Goal: Task Accomplishment & Management: Manage account settings

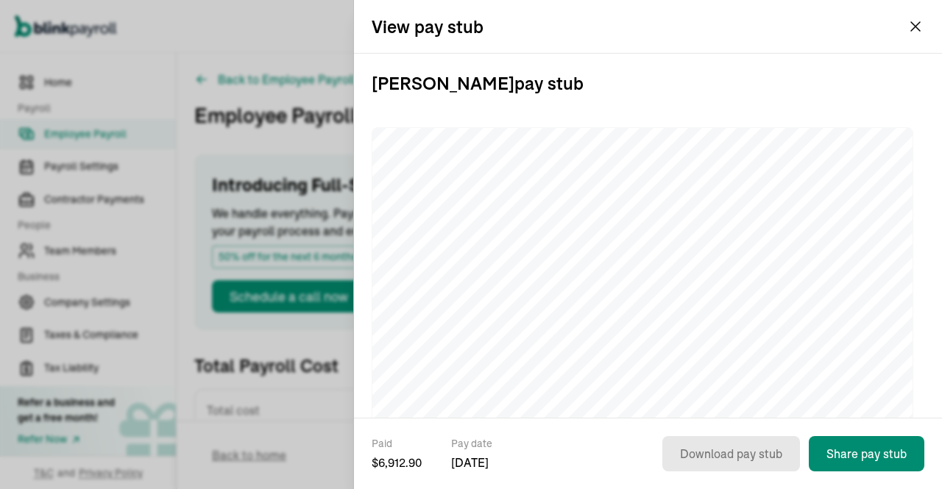
scroll to position [618, 0]
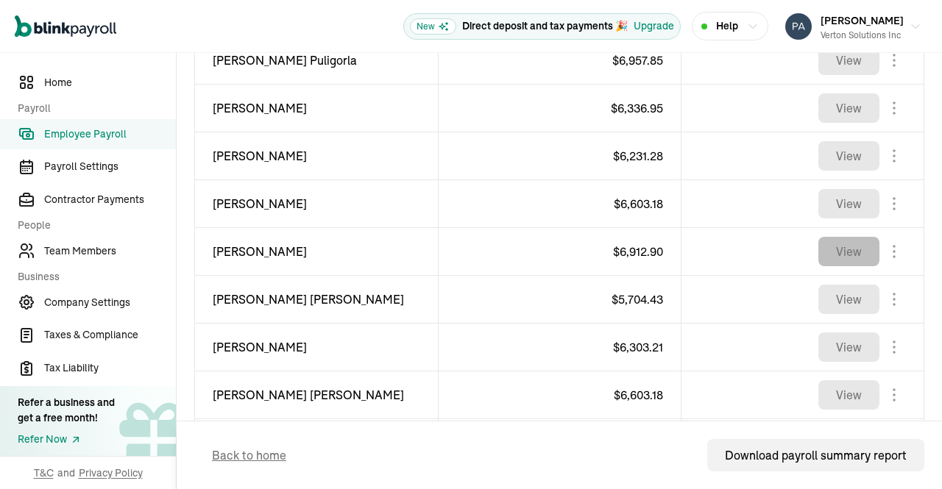
click at [832, 243] on button "View" at bounding box center [849, 251] width 61 height 29
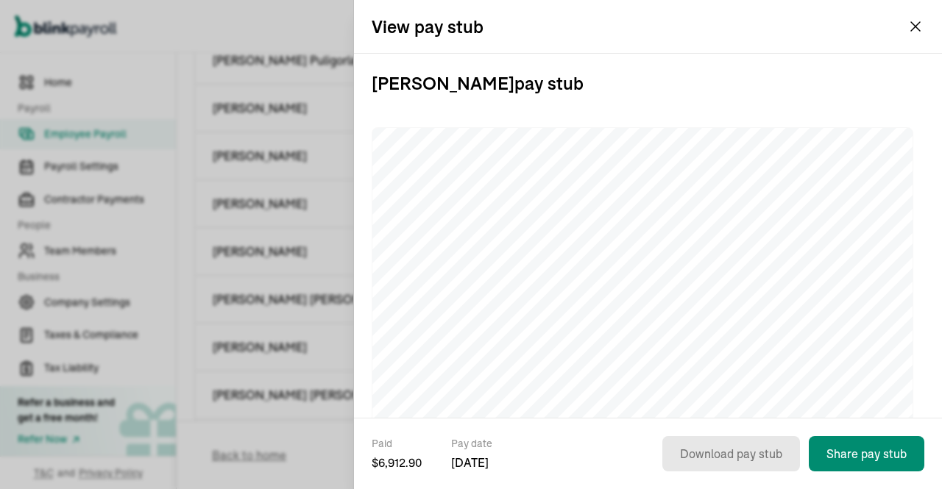
click at [913, 24] on button "Prasad Rao Verton Solutions Inc" at bounding box center [853, 26] width 148 height 37
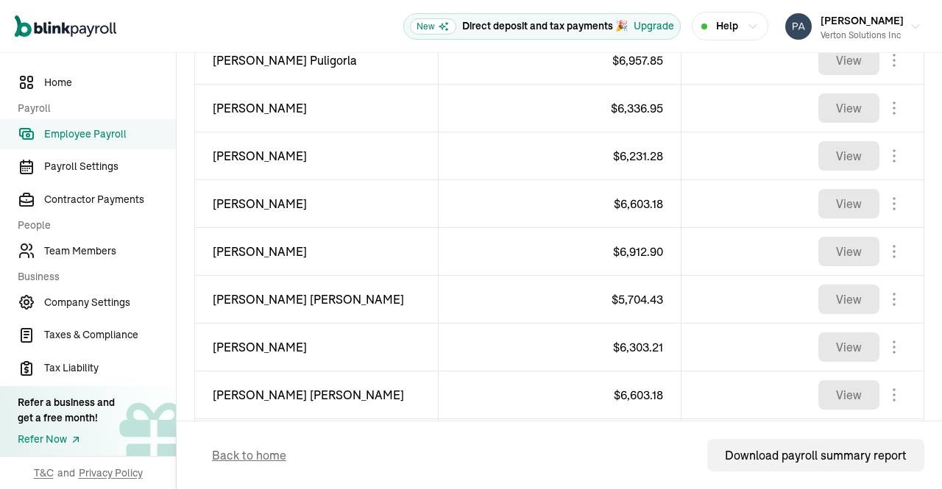
click at [910, 31] on icon "button" at bounding box center [916, 27] width 12 height 12
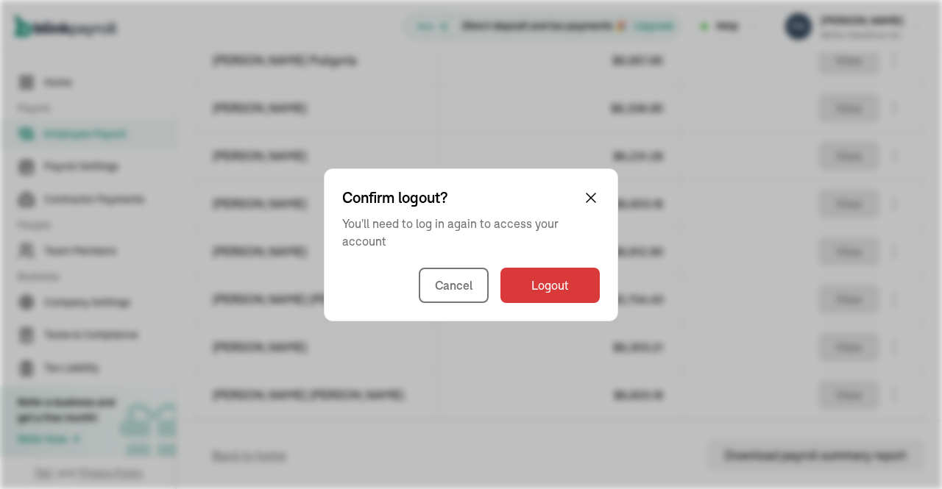
click at [551, 294] on td "$ 5,704.43" at bounding box center [559, 300] width 243 height 48
